Goal: Register for event/course: Sign up to attend an event or enroll in a course

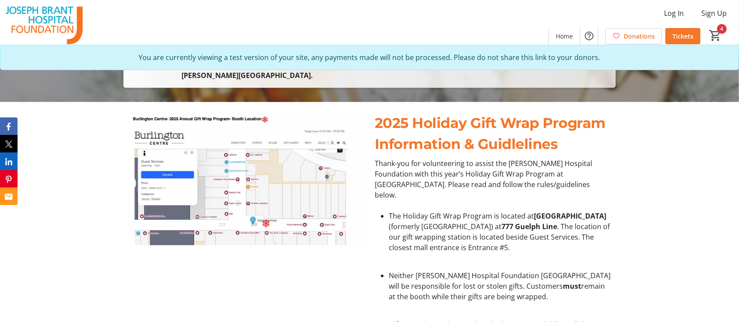
scroll to position [351, 0]
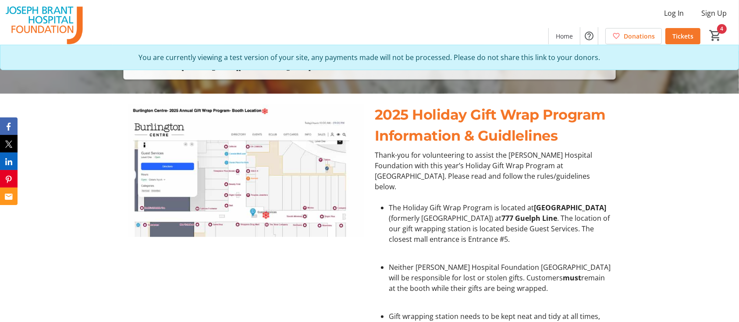
click at [272, 188] on img at bounding box center [246, 170] width 236 height 133
click at [542, 166] on p "Thank-you for volunteering to assist the Joseph Brant Hospital Foundation with …" at bounding box center [493, 171] width 236 height 42
click at [548, 166] on p "Thank-you for volunteering to assist the Joseph Brant Hospital Foundation with …" at bounding box center [493, 171] width 236 height 42
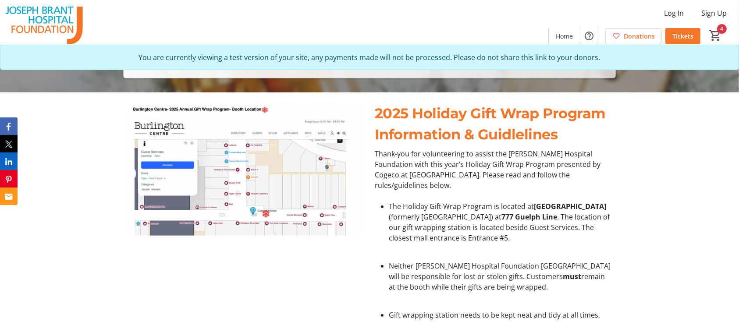
scroll to position [318, 0]
